Goal: Information Seeking & Learning: Learn about a topic

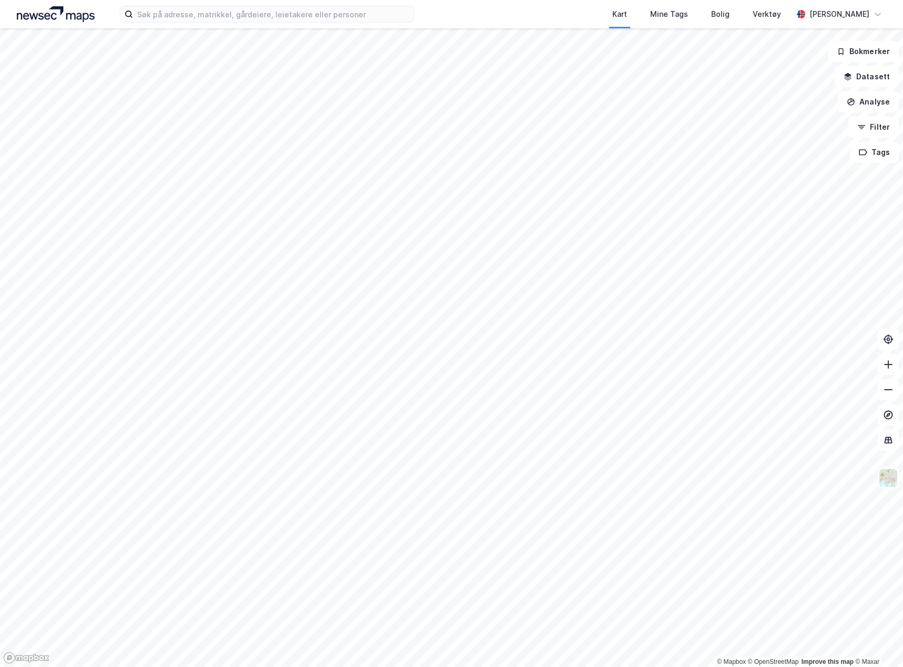
click at [172, 25] on div "Kart Mine Tags Bolig Verktøy [PERSON_NAME]" at bounding box center [451, 14] width 903 height 28
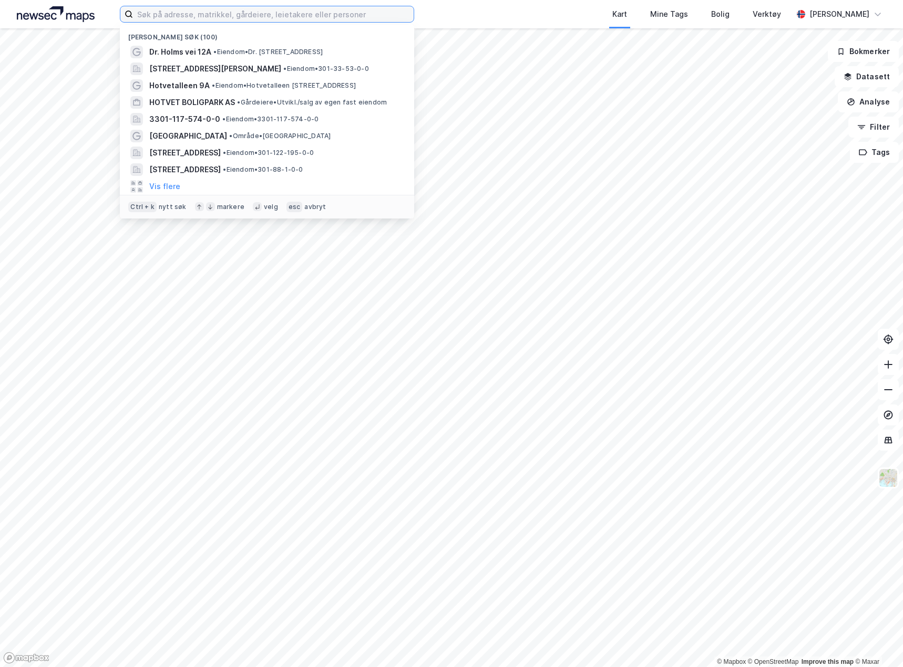
click at [174, 15] on input at bounding box center [273, 14] width 281 height 16
click at [194, 44] on div "Dr. Holms vei 12A • Eiendom • Dr. [STREET_ADDRESS]" at bounding box center [267, 52] width 278 height 17
